Goal: Information Seeking & Learning: Learn about a topic

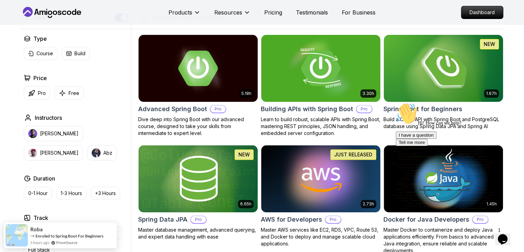
click at [438, 74] on img at bounding box center [443, 68] width 125 height 70
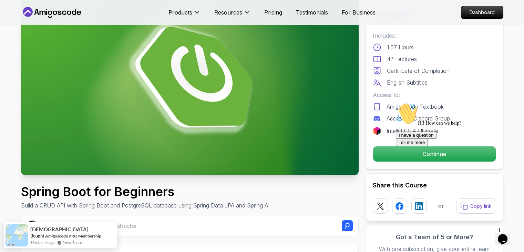
scroll to position [57, 0]
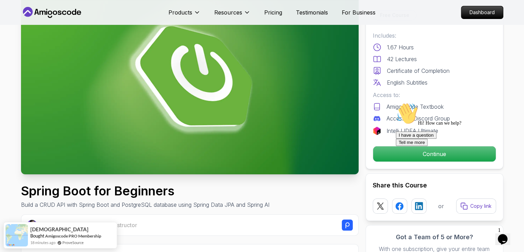
click at [402, 102] on div at bounding box center [458, 102] width 124 height 0
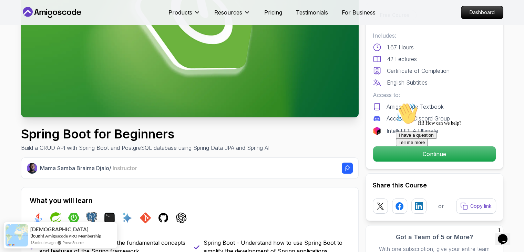
scroll to position [115, 0]
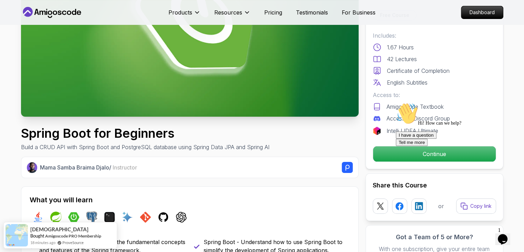
click at [415, 146] on div "Hi! How can we help? I have a question Tell me more" at bounding box center [458, 123] width 124 height 43
click at [430, 102] on div at bounding box center [458, 102] width 124 height 0
drag, startPoint x: 512, startPoint y: 153, endPoint x: 902, endPoint y: 252, distance: 402.0
click at [396, 102] on icon "Chat attention grabber" at bounding box center [396, 102] width 0 height 0
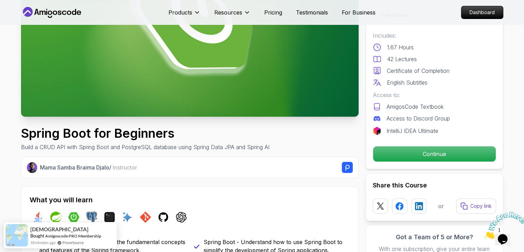
drag, startPoint x: 518, startPoint y: 209, endPoint x: 997, endPoint y: 416, distance: 522.4
click at [484, 234] on icon "Close" at bounding box center [484, 237] width 0 height 6
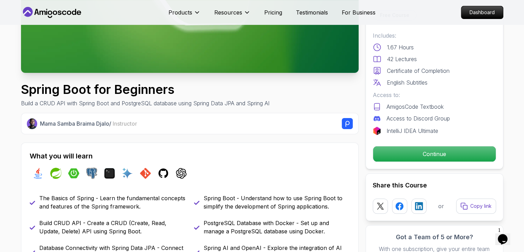
scroll to position [230, 0]
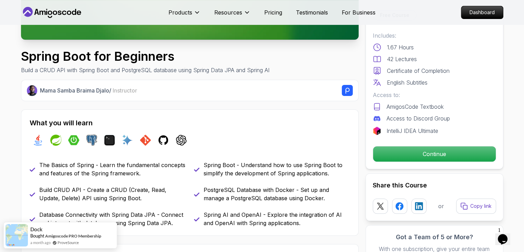
scroll to position [287, 0]
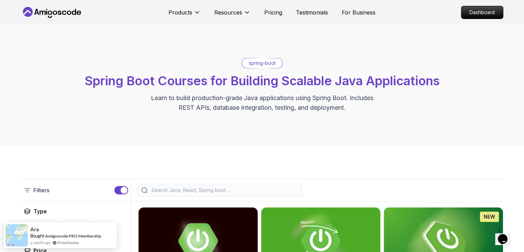
drag, startPoint x: 232, startPoint y: 165, endPoint x: 285, endPoint y: 31, distance: 143.9
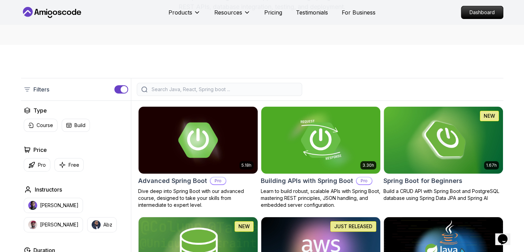
scroll to position [57, 0]
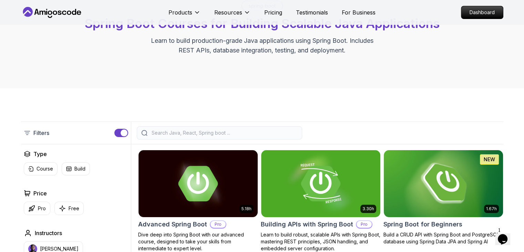
click at [440, 170] on img at bounding box center [443, 183] width 125 height 70
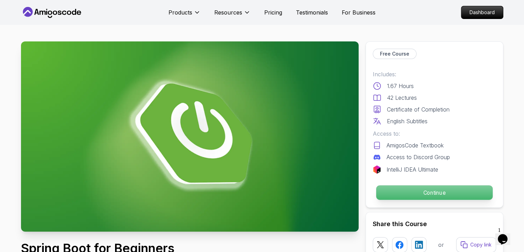
click at [413, 190] on p "Continue" at bounding box center [434, 192] width 116 height 14
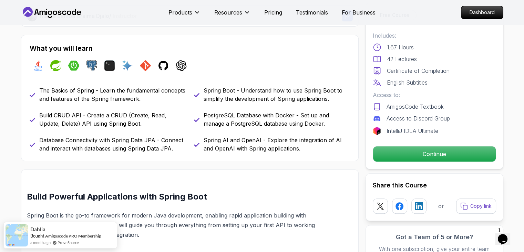
scroll to position [287, 0]
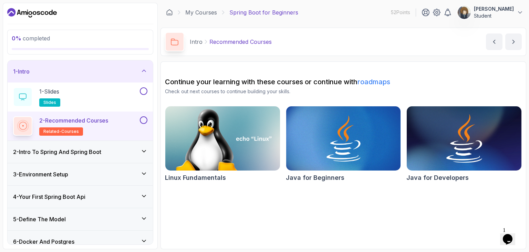
drag, startPoint x: 469, startPoint y: 146, endPoint x: 467, endPoint y: 141, distance: 5.8
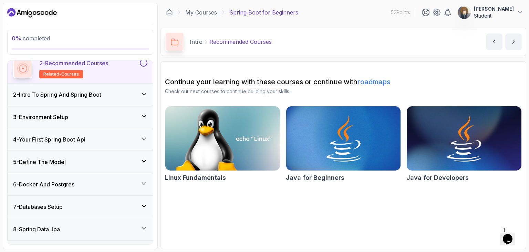
click at [67, 92] on h3 "2 - Intro To Spring And Spring Boot" at bounding box center [57, 94] width 88 height 8
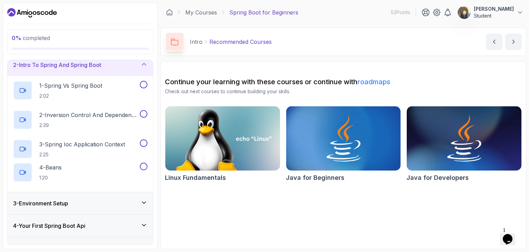
scroll to position [28, 0]
click at [67, 94] on p "2:02" at bounding box center [70, 96] width 63 height 7
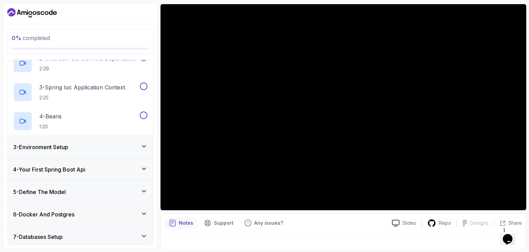
scroll to position [84, 0]
click at [73, 171] on h3 "4 - Your First Spring Boot Api" at bounding box center [49, 170] width 72 height 8
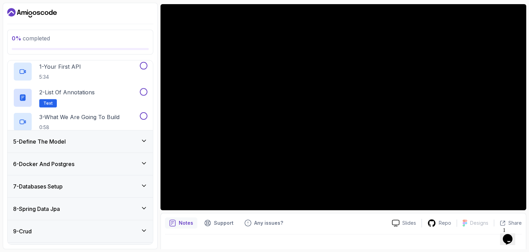
scroll to position [83, 0]
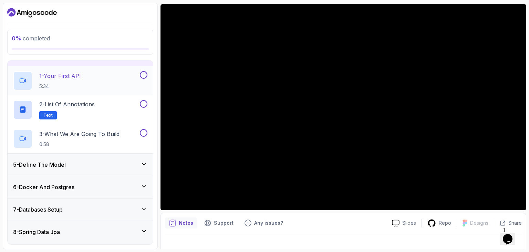
click at [74, 75] on p "1 - Your First API" at bounding box center [60, 76] width 42 height 8
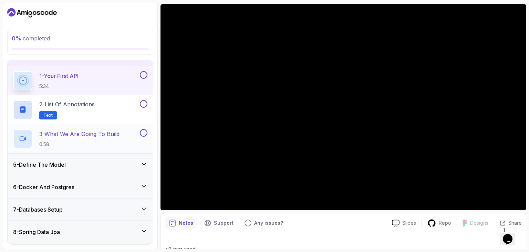
scroll to position [26, 0]
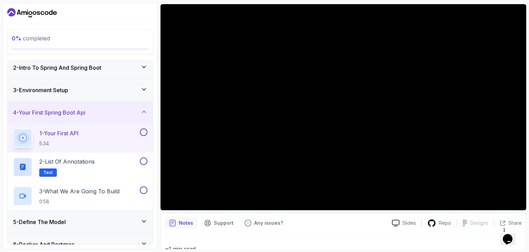
click at [98, 84] on div "3 - Environment Setup" at bounding box center [80, 90] width 145 height 22
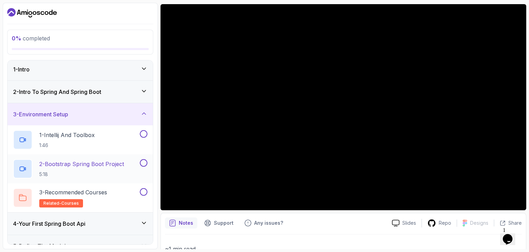
scroll to position [0, 0]
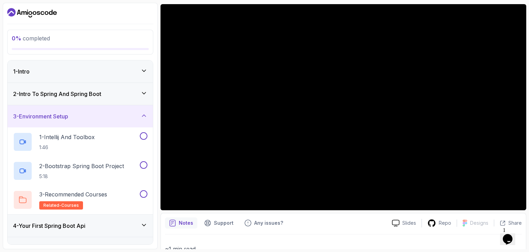
click at [96, 114] on div "3 - Environment Setup" at bounding box center [80, 116] width 134 height 8
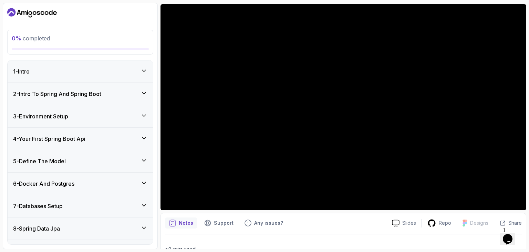
click at [77, 61] on div "1 - Intro" at bounding box center [80, 71] width 145 height 22
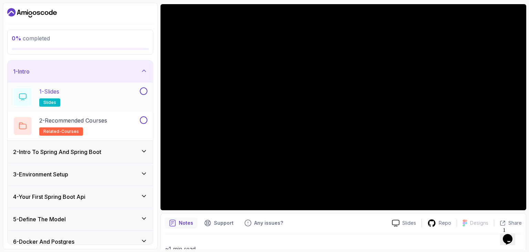
click at [79, 98] on div "1 - Slides slides" at bounding box center [75, 96] width 125 height 19
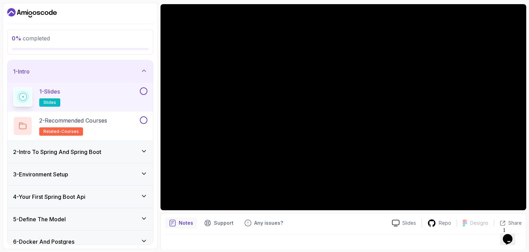
click at [73, 155] on h3 "2 - Intro To Spring And Spring Boot" at bounding box center [57, 152] width 88 height 8
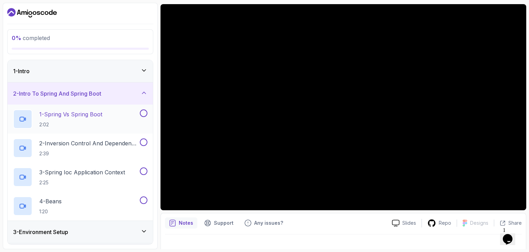
click at [81, 123] on p "2:02" at bounding box center [70, 124] width 63 height 7
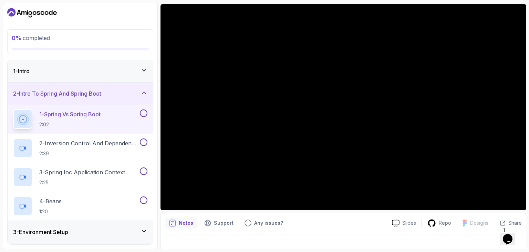
click at [82, 94] on h3 "2 - Intro To Spring And Spring Boot" at bounding box center [57, 93] width 88 height 8
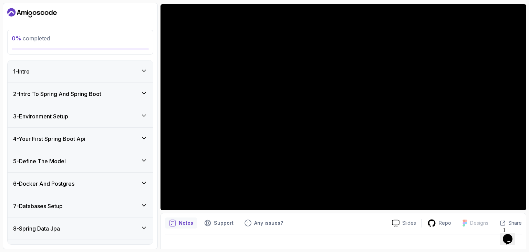
click at [84, 77] on div "1 - Intro" at bounding box center [80, 71] width 145 height 22
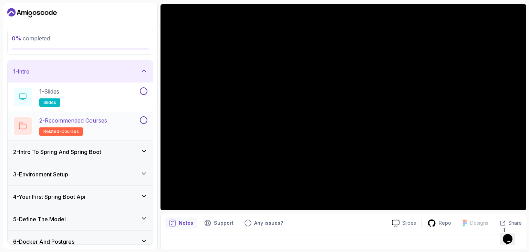
click at [86, 120] on p "2 - Recommended Courses" at bounding box center [73, 120] width 68 height 8
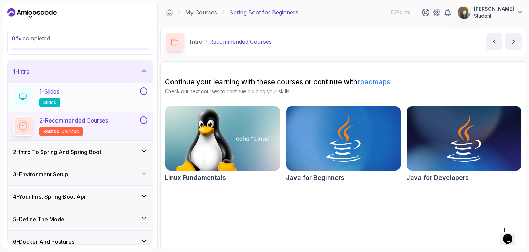
click at [120, 94] on div "1 - Slides slides" at bounding box center [75, 96] width 125 height 19
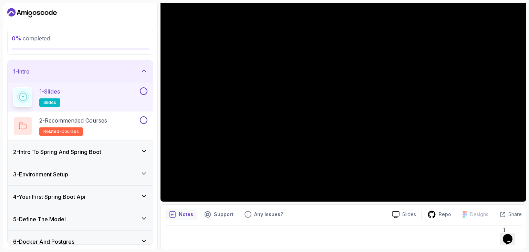
scroll to position [66, 0]
click at [142, 90] on button at bounding box center [144, 91] width 8 height 8
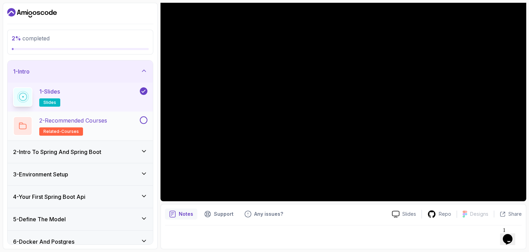
click at [87, 122] on p "2 - Recommended Courses" at bounding box center [73, 120] width 68 height 8
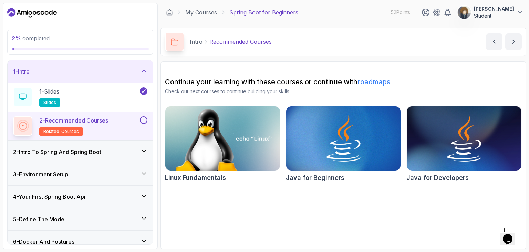
click at [76, 148] on h3 "2 - Intro To Spring And Spring Boot" at bounding box center [57, 152] width 88 height 8
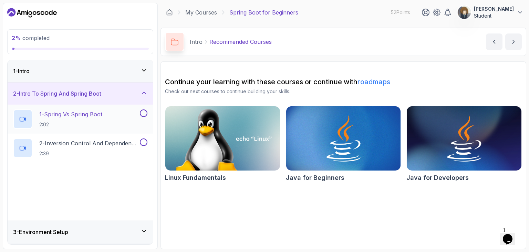
click at [69, 119] on h2 "1 - Spring Vs Spring Boot 2:02" at bounding box center [70, 119] width 63 height 18
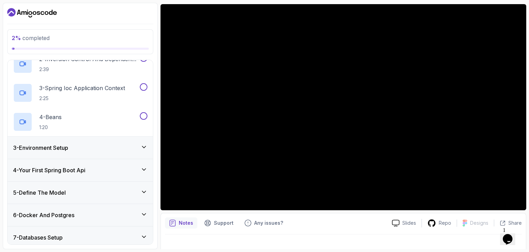
scroll to position [27, 0]
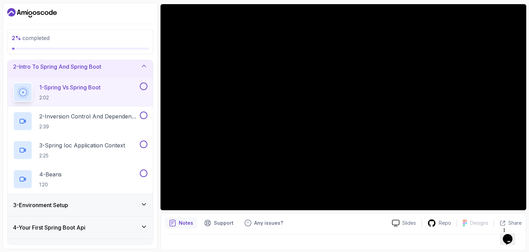
click at [511, 236] on icon "Opens Chat This icon Opens the chat window." at bounding box center [507, 238] width 11 height 11
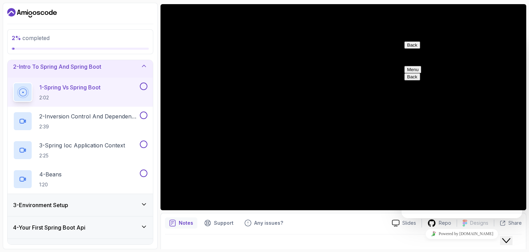
click at [421, 66] on button "Menu" at bounding box center [413, 69] width 17 height 7
click at [407, 48] on button "Back" at bounding box center [413, 44] width 16 height 7
click at [329, 218] on div "Notes Support Any issues?" at bounding box center [276, 222] width 222 height 11
click at [511, 236] on icon "Close Chat This icon closes the chat window." at bounding box center [506, 240] width 8 height 8
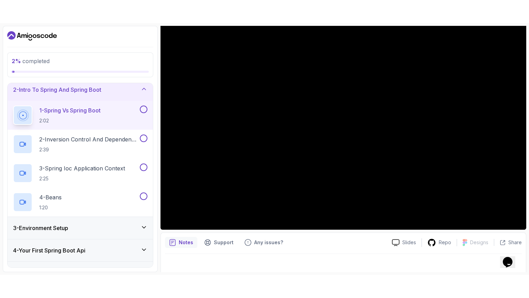
scroll to position [66, 0]
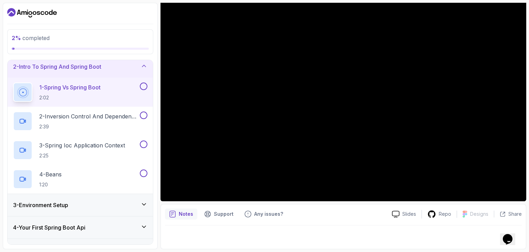
click at [189, 216] on p "Notes" at bounding box center [186, 213] width 14 height 7
click at [211, 236] on div at bounding box center [343, 234] width 357 height 19
click at [431, 241] on div at bounding box center [343, 234] width 357 height 19
click at [414, 213] on p "Slides" at bounding box center [410, 213] width 14 height 7
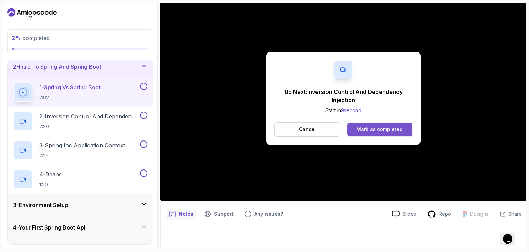
click at [383, 130] on div "Mark as completed" at bounding box center [380, 129] width 46 height 7
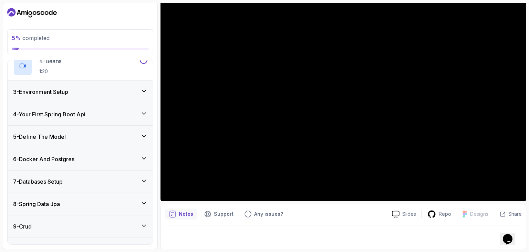
scroll to position [142, 0]
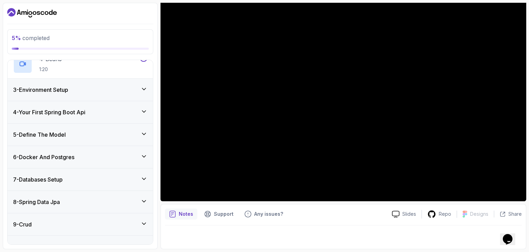
click at [101, 110] on div "4 - Your First Spring Boot Api" at bounding box center [80, 112] width 134 height 8
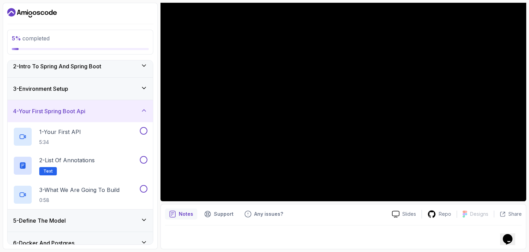
scroll to position [26, 0]
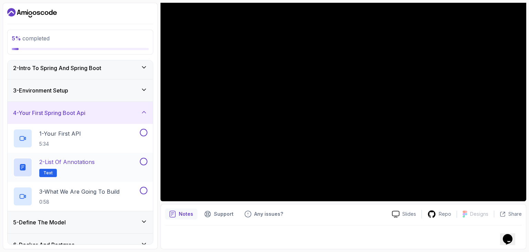
click at [87, 167] on h2 "2 - List of Annotations Text" at bounding box center [66, 166] width 55 height 19
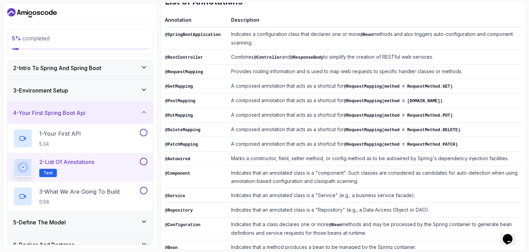
scroll to position [112, 0]
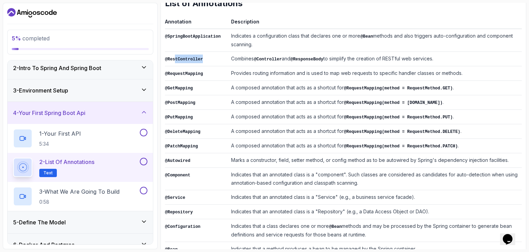
drag, startPoint x: 204, startPoint y: 58, endPoint x: 175, endPoint y: 58, distance: 28.9
click at [175, 58] on td "@RestController" at bounding box center [196, 59] width 63 height 14
drag, startPoint x: 441, startPoint y: 55, endPoint x: 217, endPoint y: 53, distance: 224.4
click at [217, 53] on tr "@RestController Combines @Controller and @ResponseBody to simplify the creation…" at bounding box center [343, 59] width 357 height 14
click at [217, 53] on td "@RestController" at bounding box center [196, 59] width 63 height 14
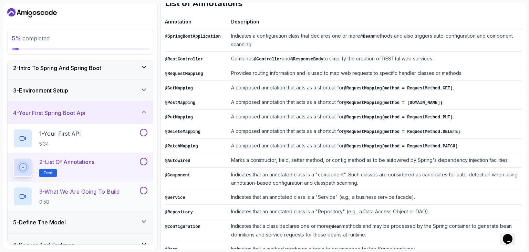
click at [102, 193] on p "3 - What We Are Going To Build" at bounding box center [79, 191] width 80 height 8
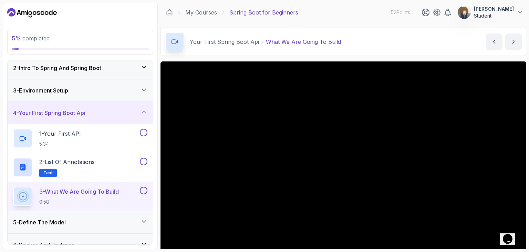
scroll to position [57, 0]
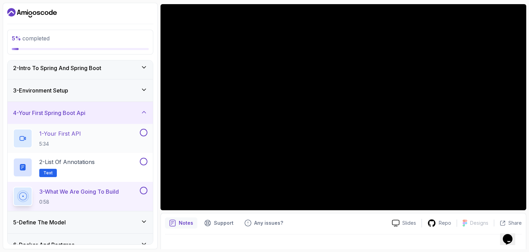
click at [64, 133] on p "1 - Your First API" at bounding box center [60, 133] width 42 height 8
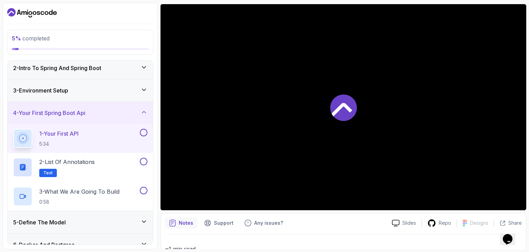
click at [72, 112] on h3 "4 - Your First Spring Boot Api" at bounding box center [49, 113] width 72 height 8
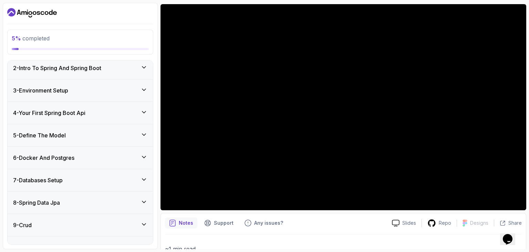
click at [96, 71] on h3 "2 - Intro To Spring And Spring Boot" at bounding box center [57, 68] width 88 height 8
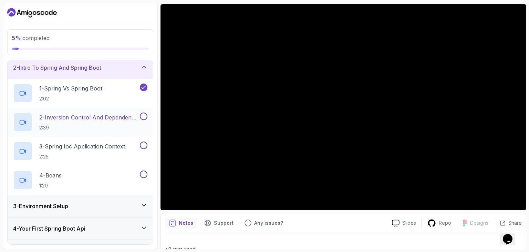
click at [85, 119] on p "2 - Inversion Control And Dependency Injection" at bounding box center [88, 117] width 99 height 8
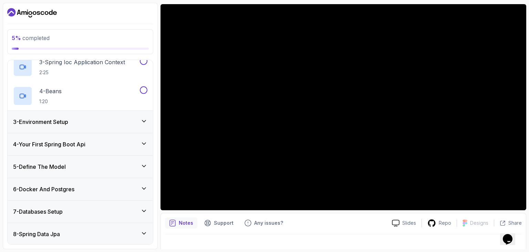
scroll to position [198, 0]
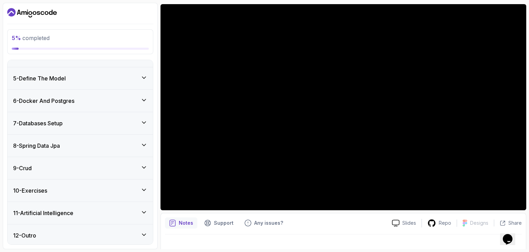
click at [74, 103] on h3 "6 - Docker And Postgres" at bounding box center [43, 100] width 61 height 8
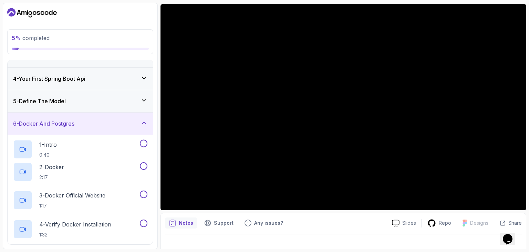
scroll to position [82, 0]
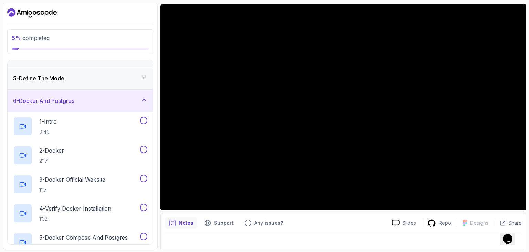
click at [74, 102] on h3 "6 - Docker And Postgres" at bounding box center [43, 100] width 61 height 8
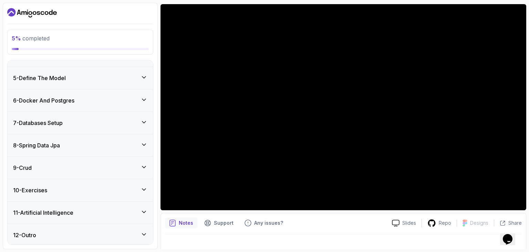
scroll to position [83, 0]
click at [45, 170] on div "9 - Crud" at bounding box center [80, 167] width 134 height 8
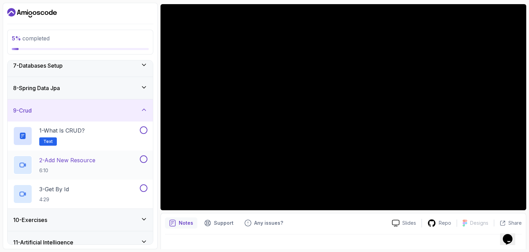
scroll to position [141, 0]
click at [64, 134] on h2 "1 - What is CRUD? Text" at bounding box center [61, 135] width 45 height 19
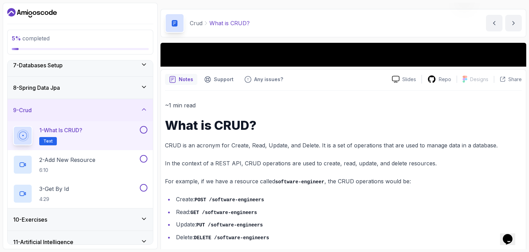
scroll to position [16, 0]
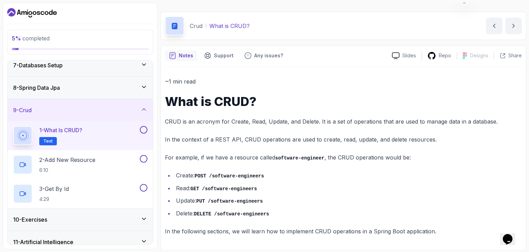
click at [88, 88] on div "8 - Spring Data Jpa" at bounding box center [80, 87] width 134 height 8
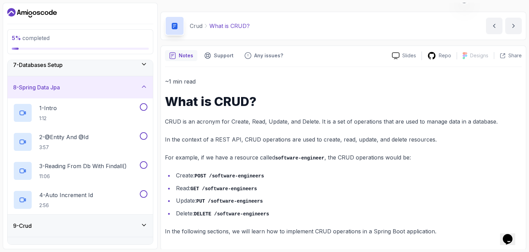
click at [85, 87] on div "8 - Spring Data Jpa" at bounding box center [80, 87] width 134 height 8
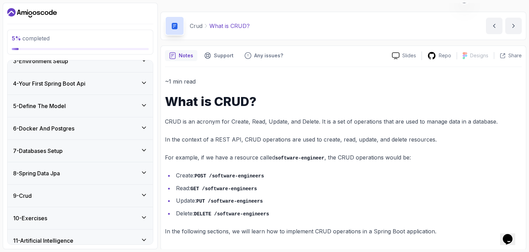
scroll to position [0, 0]
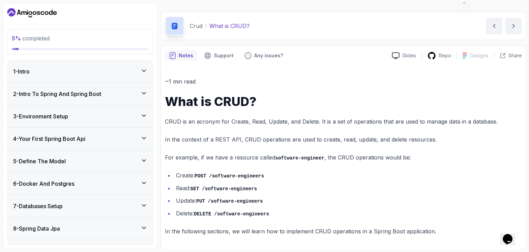
click at [85, 141] on h3 "4 - Your First Spring Boot Api" at bounding box center [49, 138] width 72 height 8
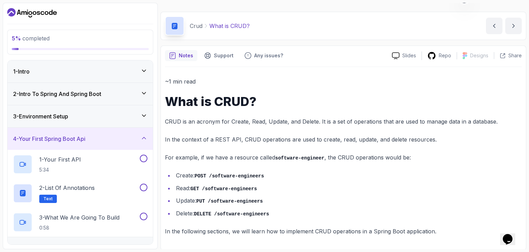
click at [85, 141] on h3 "4 - Your First Spring Boot Api" at bounding box center [49, 138] width 72 height 8
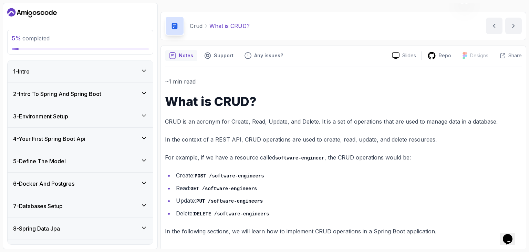
click at [79, 159] on div "5 - Define The Model" at bounding box center [80, 161] width 134 height 8
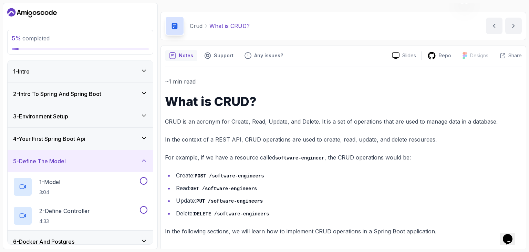
click at [79, 160] on div "5 - Define The Model" at bounding box center [80, 161] width 134 height 8
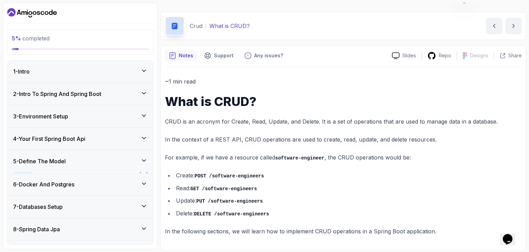
click at [76, 136] on h3 "4 - Your First Spring Boot Api" at bounding box center [49, 138] width 72 height 8
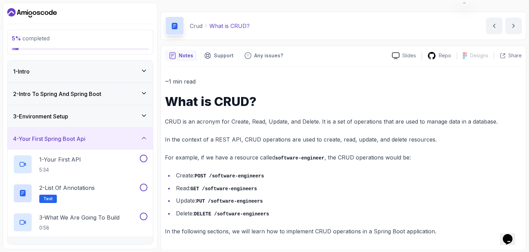
click at [79, 144] on div "4 - Your First Spring Boot Api" at bounding box center [80, 139] width 145 height 22
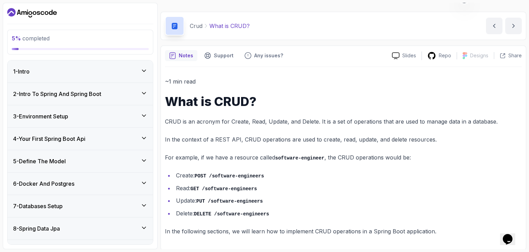
click at [73, 159] on div "5 - Define The Model" at bounding box center [80, 161] width 134 height 8
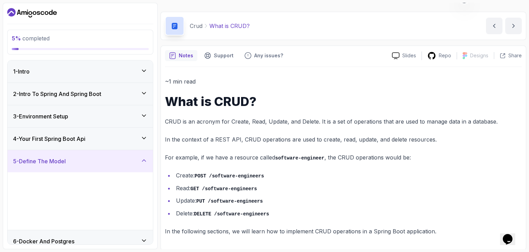
click at [73, 159] on div "5 - Define The Model" at bounding box center [80, 161] width 134 height 8
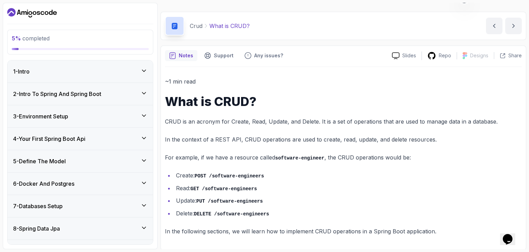
click at [68, 113] on h3 "3 - Environment Setup" at bounding box center [40, 116] width 55 height 8
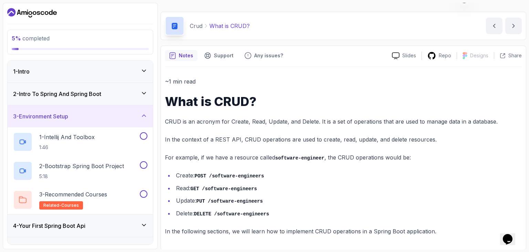
click at [68, 114] on h3 "3 - Environment Setup" at bounding box center [40, 116] width 55 height 8
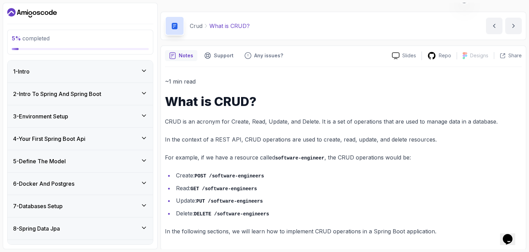
click at [77, 92] on h3 "2 - Intro To Spring And Spring Boot" at bounding box center [57, 94] width 88 height 8
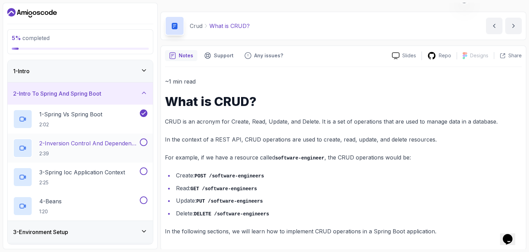
click at [68, 151] on p "2:39" at bounding box center [88, 153] width 99 height 7
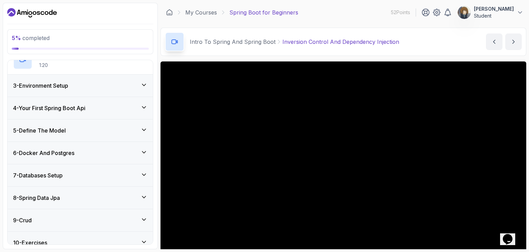
scroll to position [199, 0]
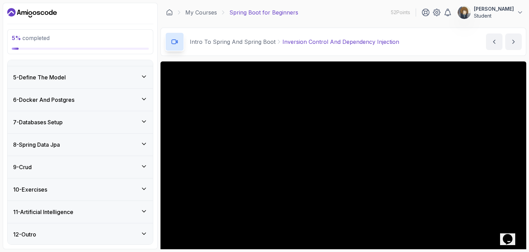
click at [60, 143] on h3 "8 - Spring Data Jpa" at bounding box center [36, 144] width 47 height 8
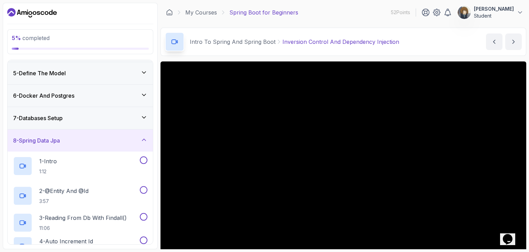
scroll to position [83, 0]
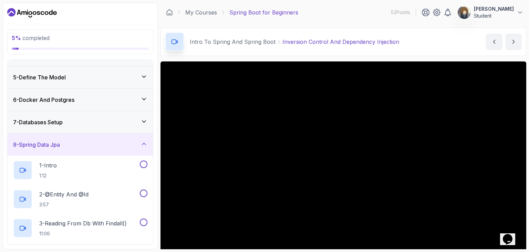
click at [60, 144] on h3 "8 - Spring Data Jpa" at bounding box center [36, 144] width 47 height 8
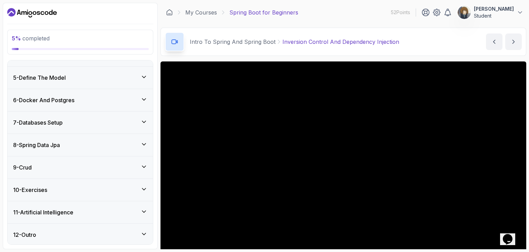
click at [43, 163] on div "9 - Crud" at bounding box center [80, 167] width 134 height 8
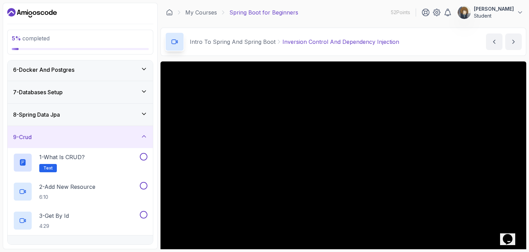
scroll to position [141, 0]
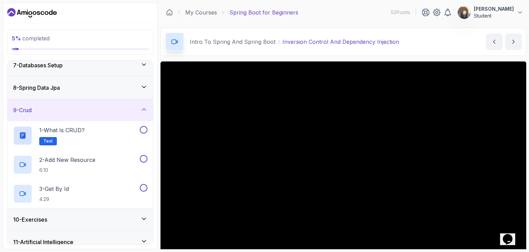
click at [57, 106] on div "9 - Crud" at bounding box center [80, 110] width 134 height 8
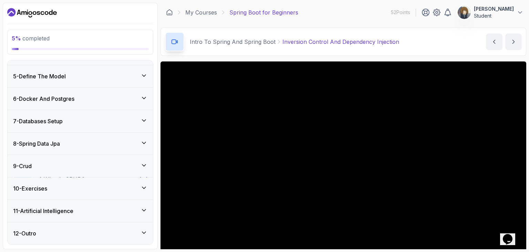
scroll to position [83, 0]
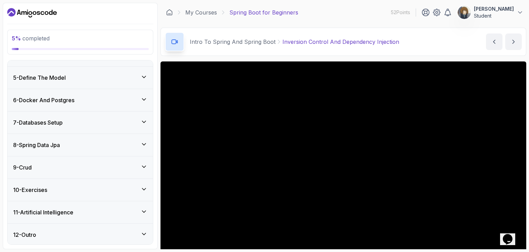
click at [70, 210] on h3 "11 - Artificial Intelligence" at bounding box center [43, 212] width 60 height 8
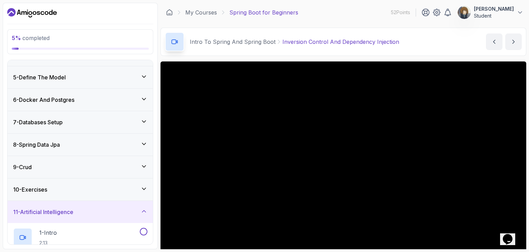
drag, startPoint x: 70, startPoint y: 210, endPoint x: 67, endPoint y: 205, distance: 5.4
click at [70, 210] on h3 "11 - Artificial Intelligence" at bounding box center [43, 211] width 60 height 8
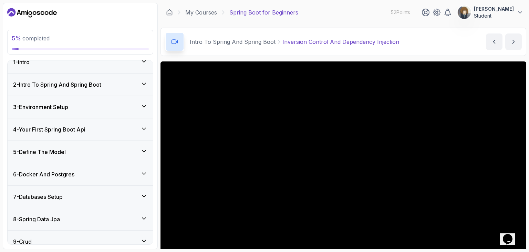
scroll to position [0, 0]
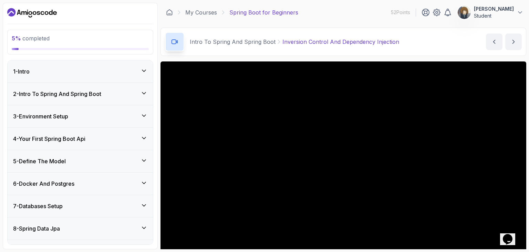
click at [62, 114] on h3 "3 - Environment Setup" at bounding box center [40, 116] width 55 height 8
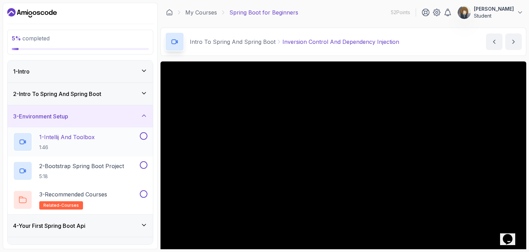
click at [57, 139] on p "1 - Intellij And Toolbox" at bounding box center [66, 137] width 55 height 8
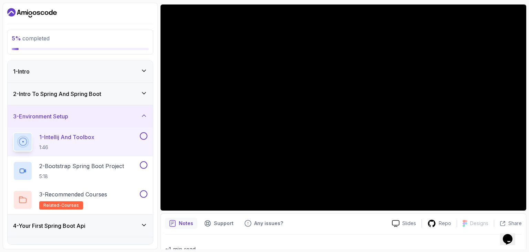
scroll to position [57, 0]
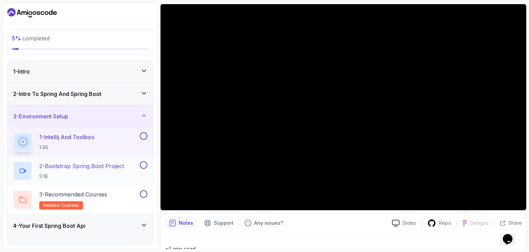
click at [64, 175] on p "5:18" at bounding box center [81, 176] width 85 height 7
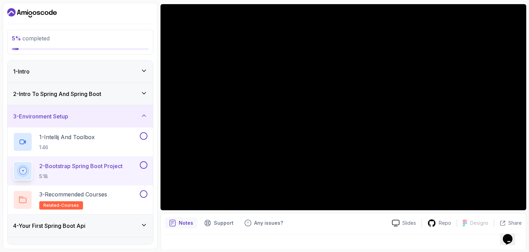
click at [66, 92] on h3 "2 - Intro To Spring And Spring Boot" at bounding box center [57, 94] width 88 height 8
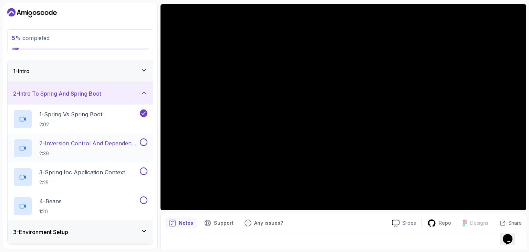
click at [63, 148] on h2 "2 - Inversion Control And Dependency Injection 2:39" at bounding box center [88, 148] width 99 height 18
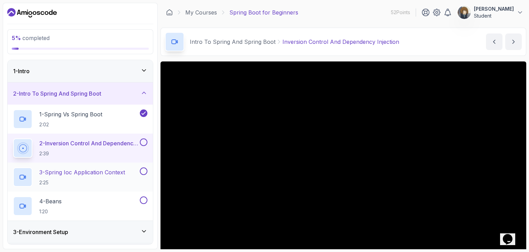
scroll to position [199, 0]
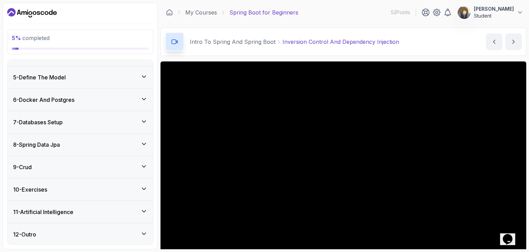
click at [95, 228] on div "12 - Outro" at bounding box center [80, 234] width 145 height 22
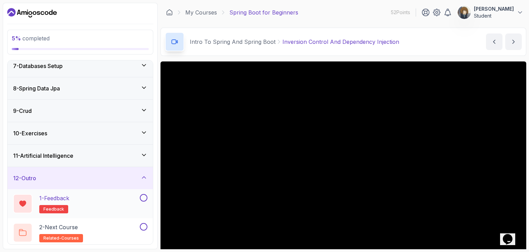
scroll to position [141, 0]
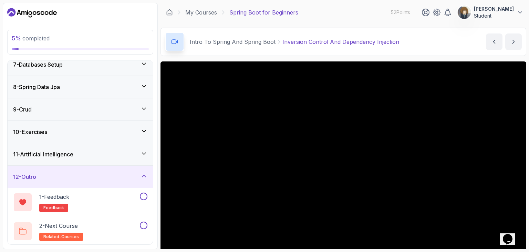
click at [99, 174] on div "12 - Outro" at bounding box center [80, 176] width 134 height 8
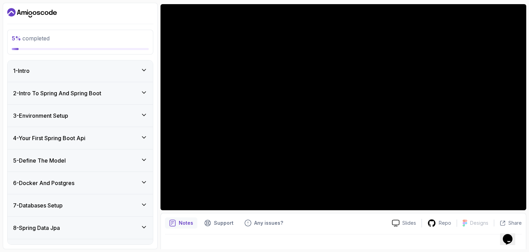
scroll to position [0, 0]
click at [325, 251] on section "5 % completed 1 - Intro 2 - Intro To Spring And Spring Boot 3 - Environment Set…" at bounding box center [264, 126] width 529 height 252
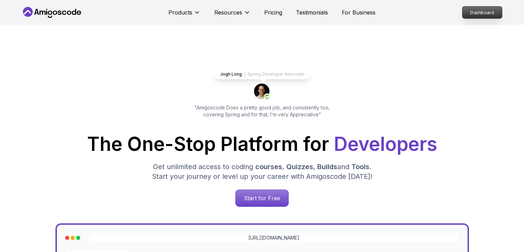
click at [491, 16] on p "Dashboard" at bounding box center [483, 13] width 40 height 12
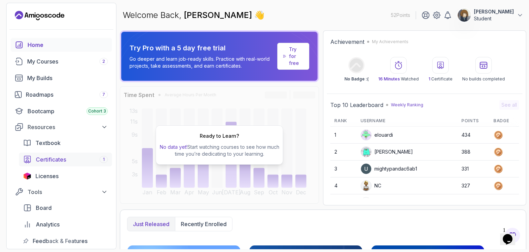
click at [67, 159] on div "Certificates 1" at bounding box center [72, 159] width 72 height 8
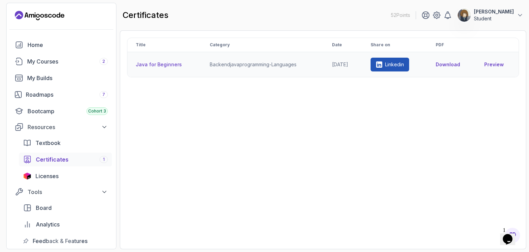
click at [500, 64] on link "Preview" at bounding box center [498, 64] width 26 height 7
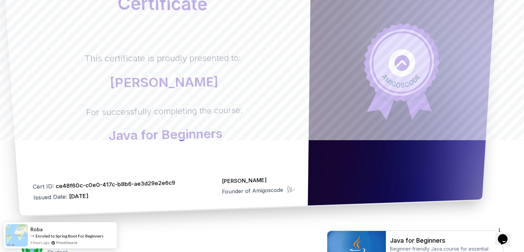
scroll to position [115, 0]
